Goal: Obtain resource: Download file/media

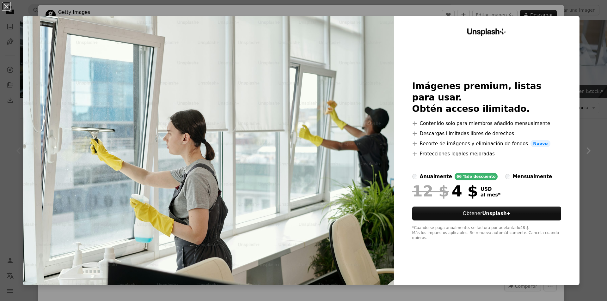
click at [347, 82] on img at bounding box center [208, 151] width 371 height 270
click at [7, 7] on button "An X shape" at bounding box center [7, 7] width 8 height 8
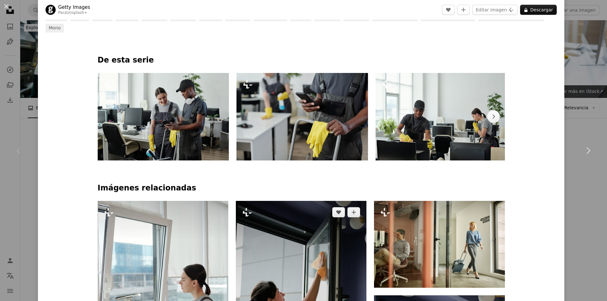
scroll to position [369, 0]
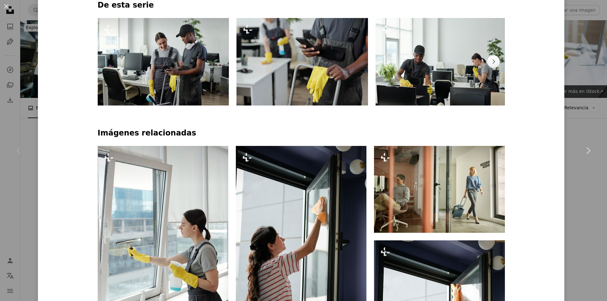
click at [160, 65] on img at bounding box center [164, 62] width 132 height 88
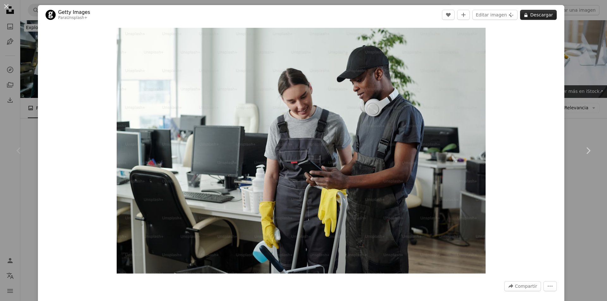
click at [536, 15] on button "A lock Descargar" at bounding box center [538, 15] width 37 height 10
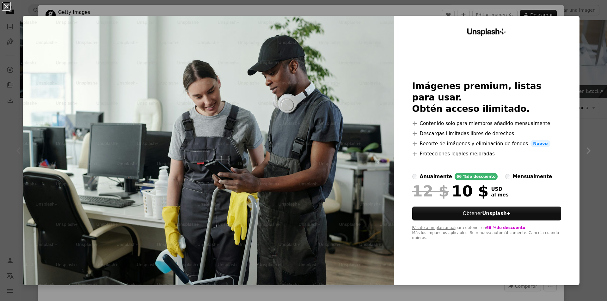
click at [9, 6] on button "An X shape" at bounding box center [7, 7] width 8 height 8
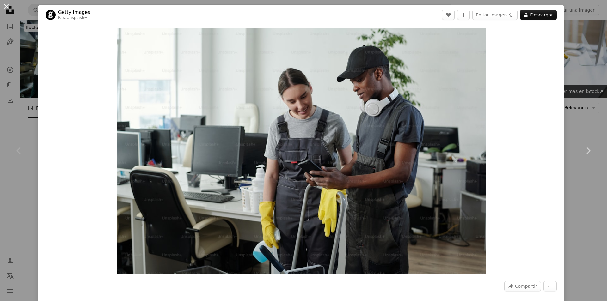
click at [7, 9] on button "An X shape" at bounding box center [7, 7] width 8 height 8
